Goal: Entertainment & Leisure: Consume media (video, audio)

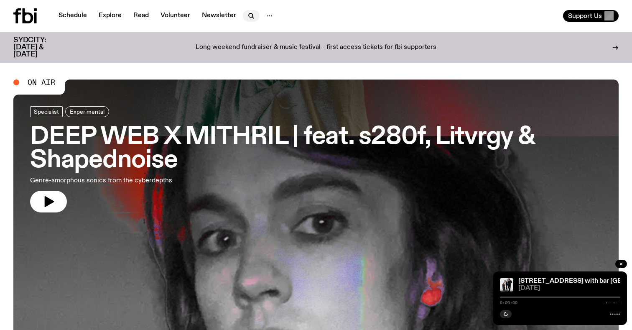
click at [247, 16] on icon "button" at bounding box center [251, 16] width 10 height 10
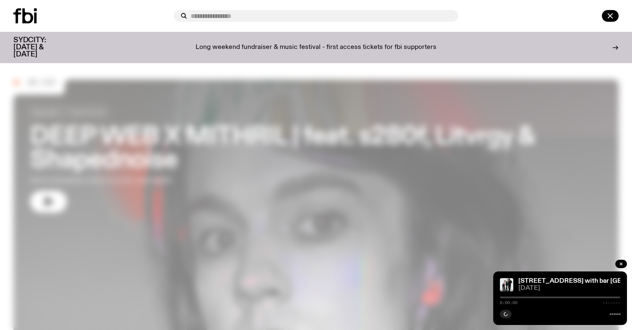
click at [228, 18] on input "text" at bounding box center [321, 16] width 261 height 7
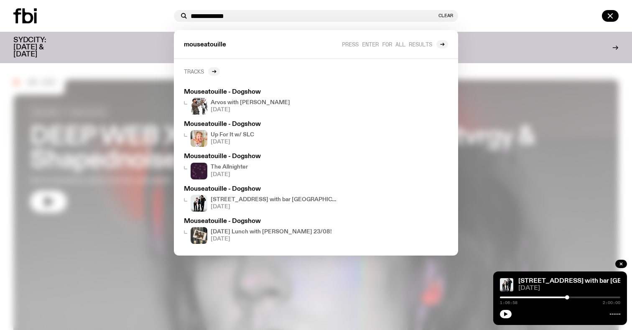
type input "**********"
click at [206, 73] on link "Tracks" at bounding box center [202, 71] width 36 height 8
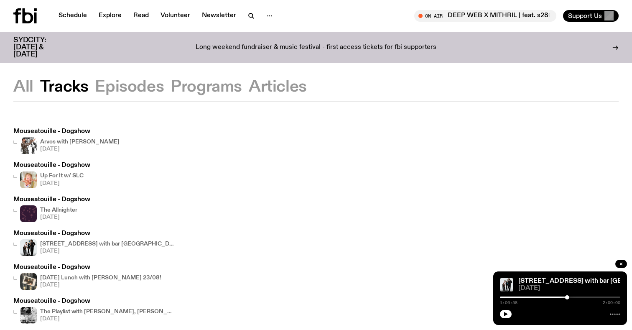
click at [73, 141] on h4 "Arvos with [PERSON_NAME]" at bounding box center [79, 141] width 79 height 5
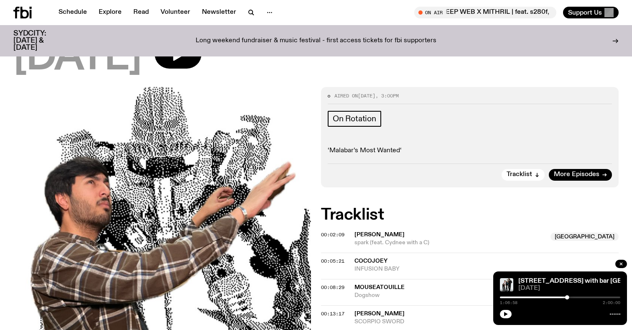
scroll to position [64, 0]
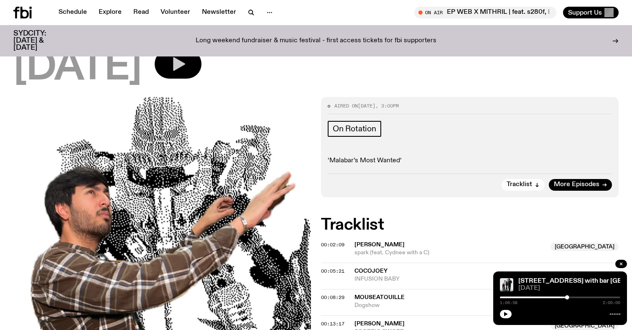
click at [186, 61] on icon "button" at bounding box center [178, 64] width 17 height 17
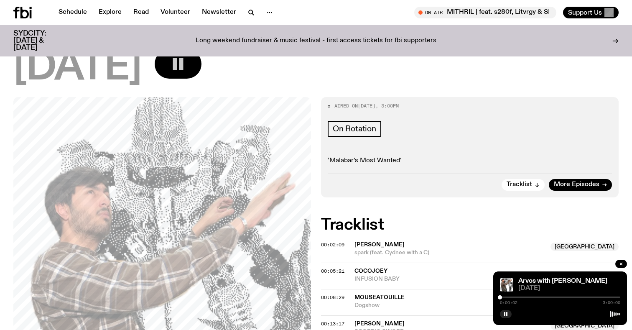
click at [508, 295] on div "0:00:02 3:00:00" at bounding box center [560, 300] width 120 height 10
drag, startPoint x: 501, startPoint y: 295, endPoint x: 508, endPoint y: 295, distance: 7.1
click at [503, 295] on div at bounding box center [501, 297] width 4 height 4
click at [506, 297] on div at bounding box center [506, 297] width 4 height 4
click at [507, 297] on div at bounding box center [507, 297] width 4 height 4
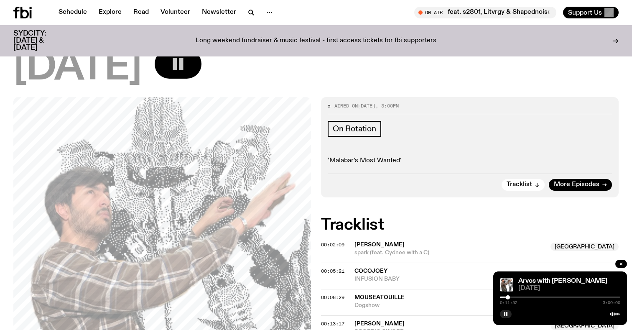
click at [508, 297] on div at bounding box center [508, 297] width 4 height 4
click at [507, 297] on div at bounding box center [507, 297] width 4 height 4
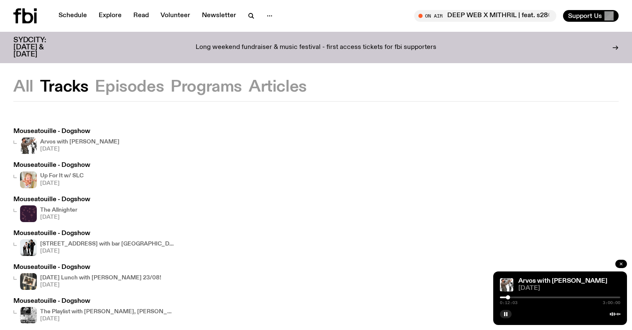
click at [624, 266] on button "button" at bounding box center [621, 264] width 12 height 8
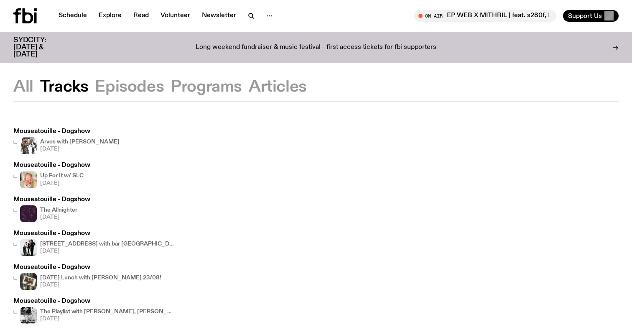
click at [47, 165] on h3 "Mouseatouille - Dogshow" at bounding box center [51, 165] width 77 height 6
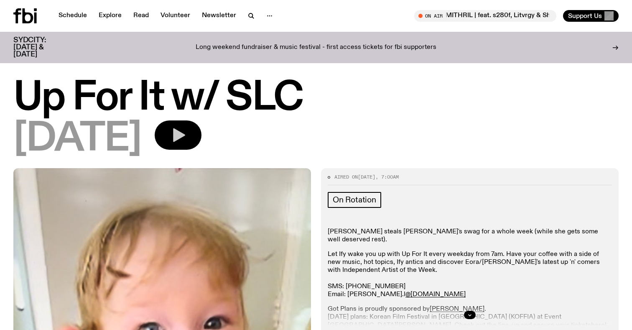
click at [186, 133] on icon "button" at bounding box center [178, 135] width 17 height 17
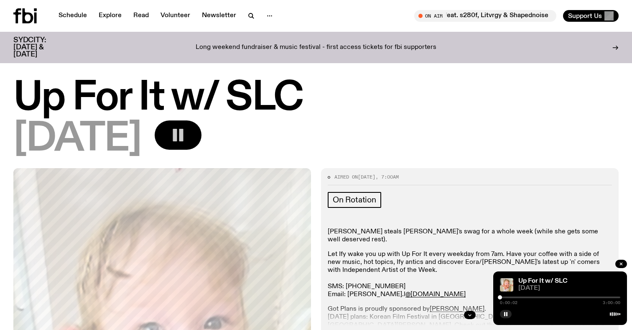
click at [357, 262] on p "Let Ify wake you up with Up For It every weekday from 7am. Have your coffee wit…" at bounding box center [470, 274] width 284 height 48
click at [501, 298] on div at bounding box center [501, 297] width 4 height 4
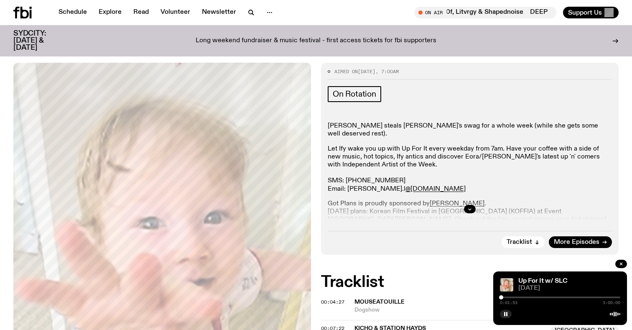
scroll to position [174, 0]
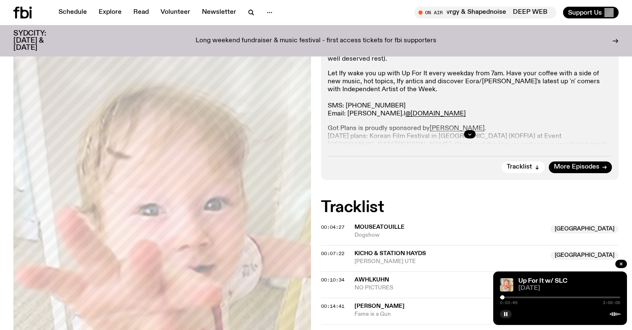
click at [502, 298] on div at bounding box center [502, 297] width 4 height 4
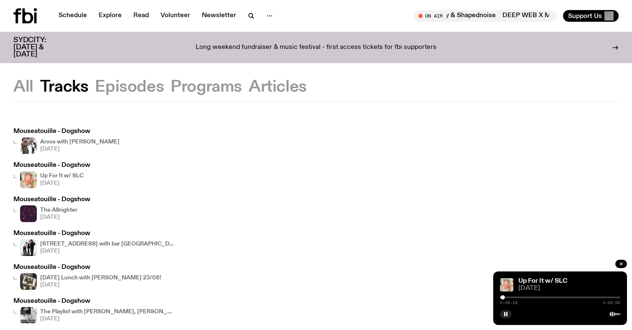
click at [74, 209] on h4 "The Allnighter" at bounding box center [58, 209] width 37 height 5
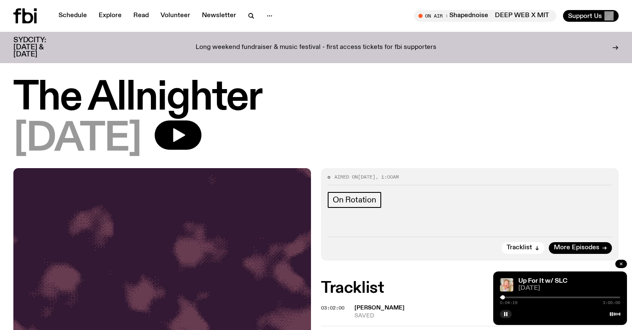
click at [625, 264] on button "button" at bounding box center [621, 264] width 12 height 8
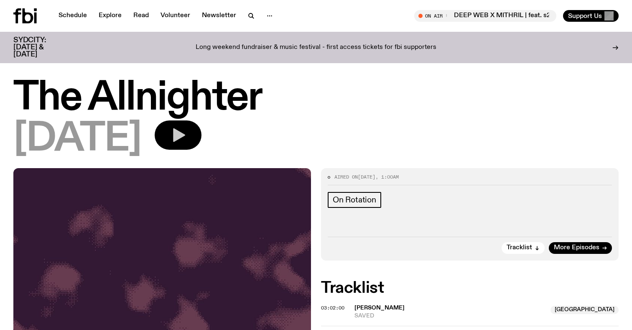
click at [186, 133] on icon "button" at bounding box center [178, 135] width 17 height 17
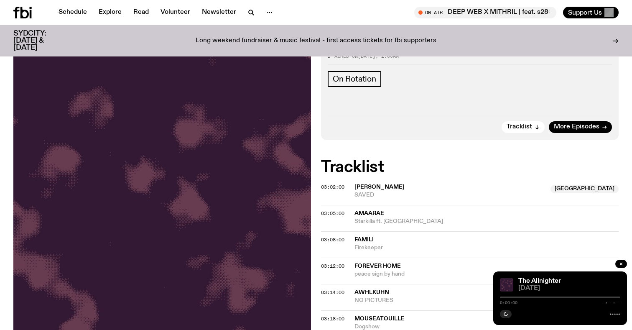
scroll to position [120, 0]
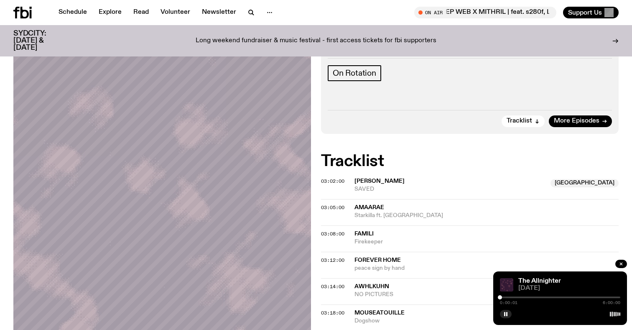
drag, startPoint x: 507, startPoint y: 297, endPoint x: 521, endPoint y: 297, distance: 13.8
click at [521, 297] on div at bounding box center [560, 297] width 120 height 2
click at [537, 296] on div "1:02:31 6:00:00" at bounding box center [560, 300] width 120 height 10
click at [546, 297] on div at bounding box center [560, 297] width 120 height 2
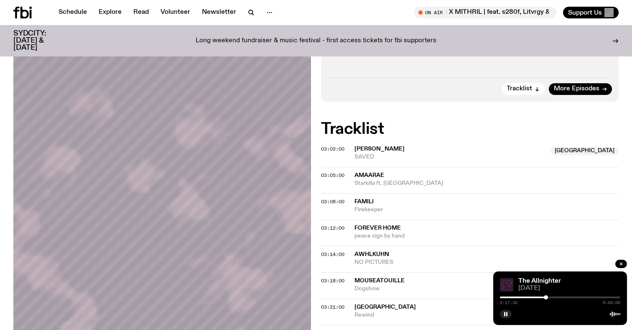
scroll to position [157, 0]
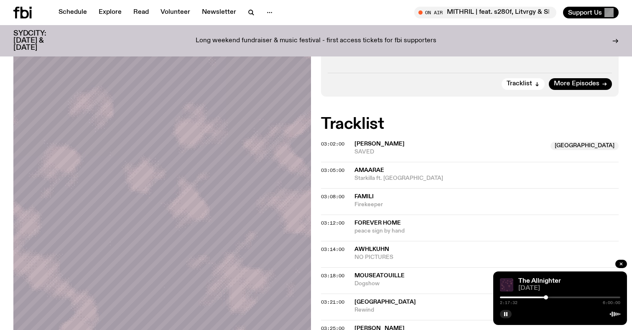
click at [555, 297] on div at bounding box center [560, 297] width 120 height 2
click at [561, 297] on div at bounding box center [560, 297] width 120 height 2
click at [565, 298] on div at bounding box center [560, 297] width 120 height 2
click at [565, 298] on div at bounding box center [565, 297] width 4 height 4
click at [566, 298] on div at bounding box center [565, 297] width 4 height 4
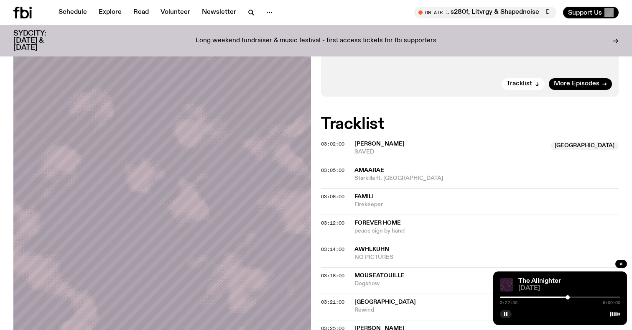
click at [567, 298] on div at bounding box center [567, 297] width 4 height 4
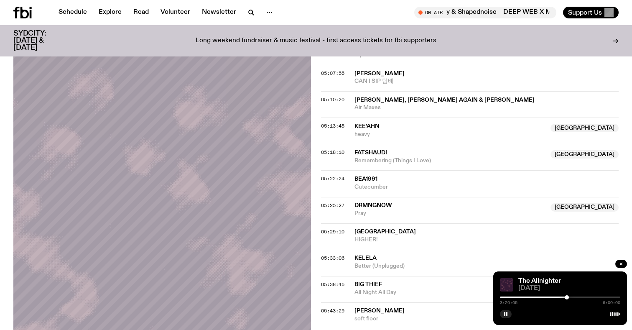
scroll to position [1376, 0]
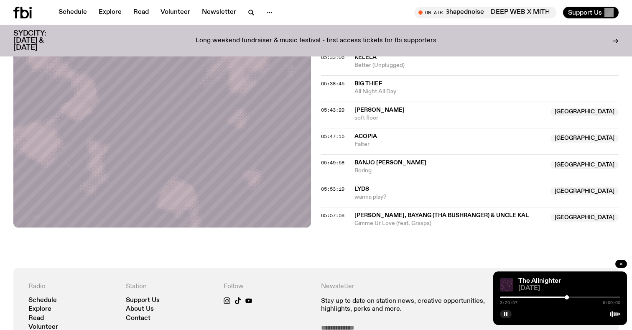
click at [617, 266] on button "button" at bounding box center [621, 264] width 12 height 8
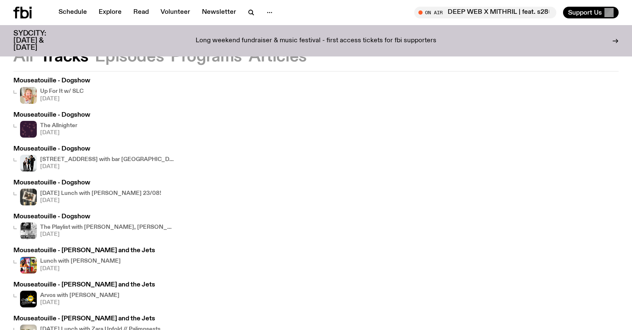
scroll to position [78, 0]
click at [83, 264] on div "Lunch with Izzy Page [DATE]" at bounding box center [80, 264] width 81 height 17
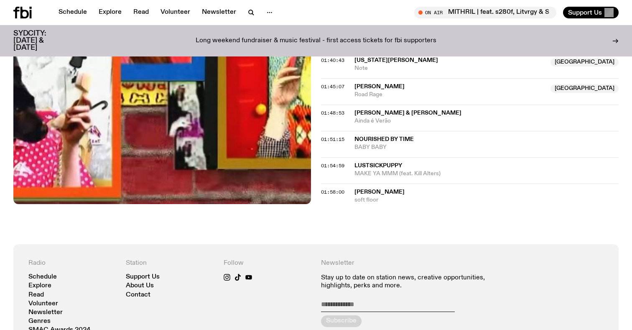
scroll to position [922, 0]
